Goal: Task Accomplishment & Management: Manage account settings

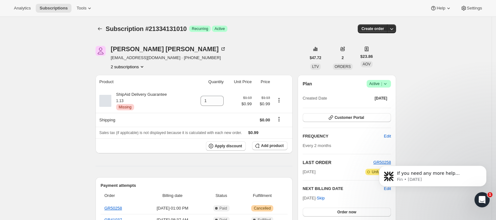
click at [138, 66] on button "2 subscriptions" at bounding box center [128, 67] width 34 height 6
click at [130, 85] on button "21334163778" at bounding box center [130, 89] width 48 height 10
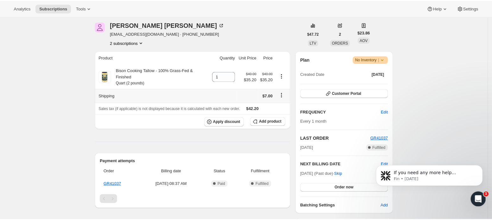
scroll to position [84, 0]
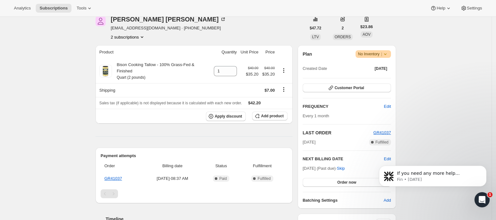
click at [137, 40] on button "2 subscriptions" at bounding box center [128, 37] width 34 height 6
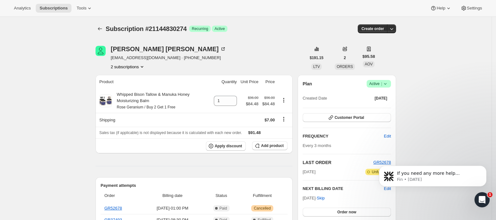
click at [144, 66] on icon "Product actions" at bounding box center [142, 67] width 6 height 6
click at [137, 78] on span "21144797506" at bounding box center [130, 79] width 44 height 6
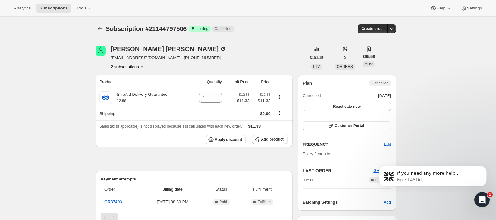
click at [132, 67] on button "2 subscriptions" at bounding box center [128, 67] width 34 height 6
click at [129, 90] on span "21144830274" at bounding box center [120, 89] width 25 height 5
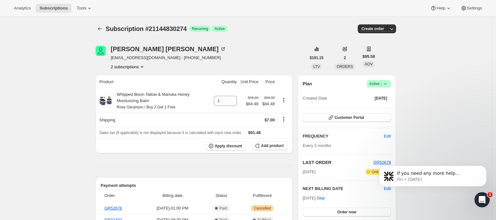
click at [138, 69] on button "2 subscriptions" at bounding box center [128, 67] width 34 height 6
click at [135, 77] on span "21144797506" at bounding box center [130, 79] width 44 height 6
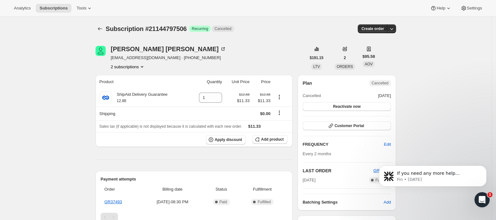
click at [130, 69] on button "2 subscriptions" at bounding box center [128, 67] width 34 height 6
click at [130, 85] on button "21144830274" at bounding box center [130, 89] width 48 height 10
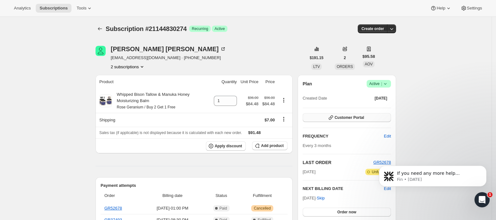
click at [360, 117] on span "Customer Portal" at bounding box center [349, 117] width 29 height 5
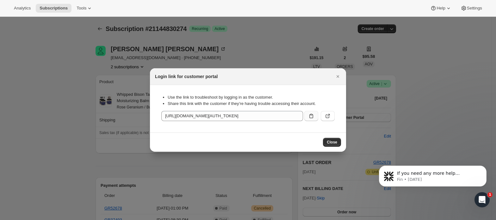
click at [311, 117] on icon ":rkr:" at bounding box center [311, 116] width 6 height 6
click at [471, 91] on div at bounding box center [248, 110] width 496 height 220
